Goal: Transaction & Acquisition: Purchase product/service

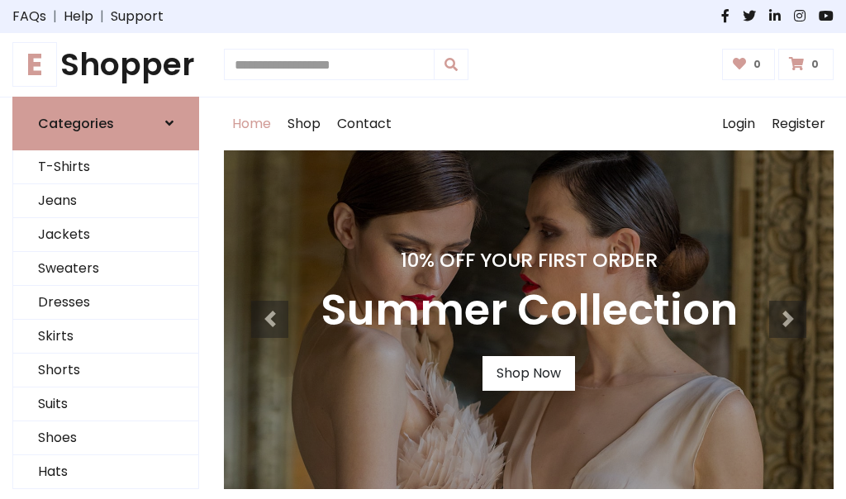
click at [423, 250] on h4 "10% Off Your First Order" at bounding box center [529, 260] width 417 height 23
click at [528, 373] on link "Shop Now" at bounding box center [529, 373] width 93 height 35
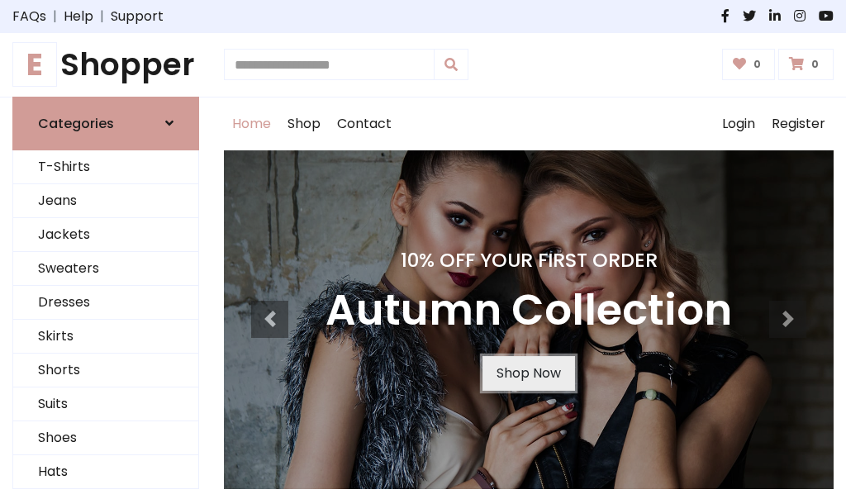
click at [528, 373] on link "Shop Now" at bounding box center [529, 373] width 93 height 35
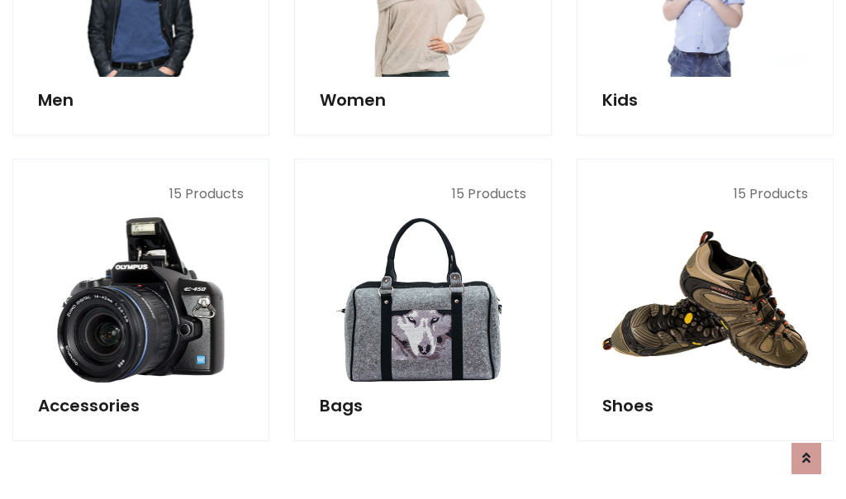
scroll to position [1648, 0]
